Goal: Information Seeking & Learning: Learn about a topic

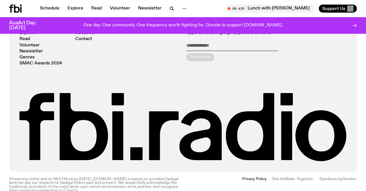
scroll to position [1169, 0]
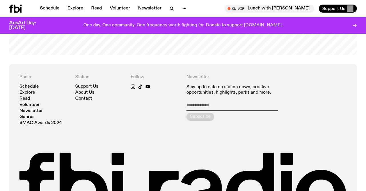
click at [18, 10] on icon at bounding box center [15, 9] width 13 height 8
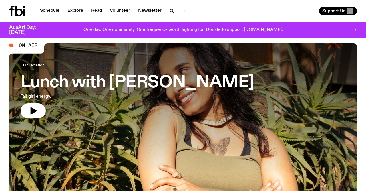
scroll to position [0, 0]
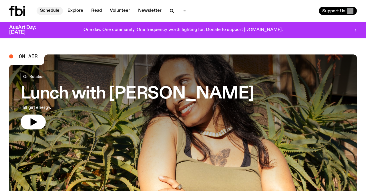
click at [48, 12] on link "Schedule" at bounding box center [50, 11] width 26 height 8
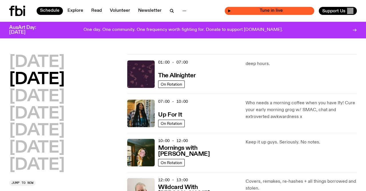
click at [257, 10] on span "Tune in live" at bounding box center [271, 11] width 80 height 4
